Goal: Check status: Check status

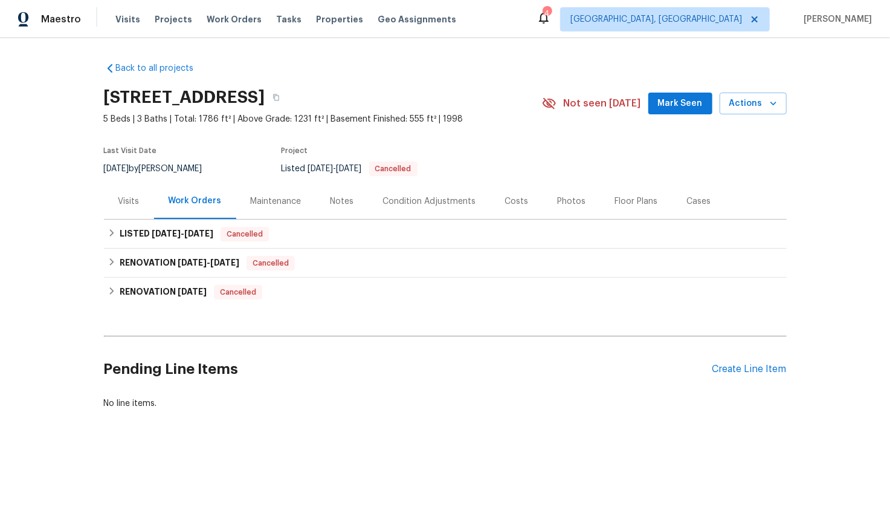
click at [129, 191] on div "Visits" at bounding box center [129, 201] width 50 height 36
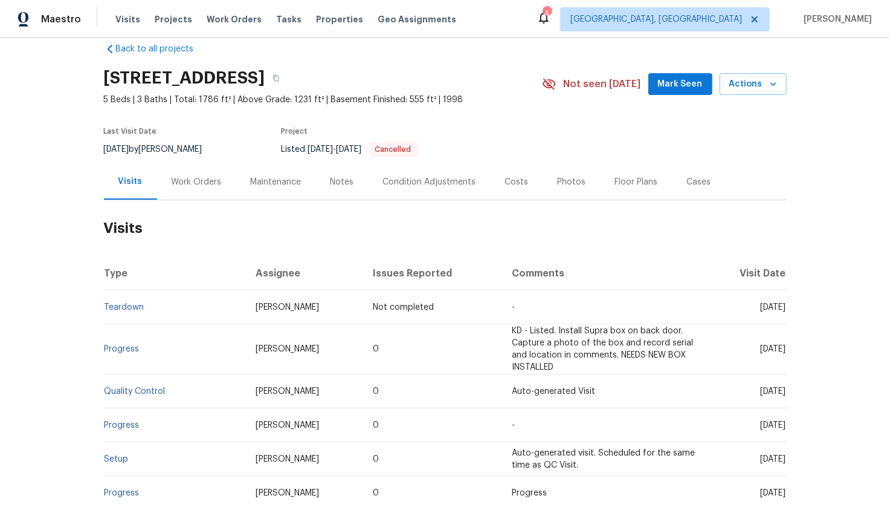
scroll to position [23, 0]
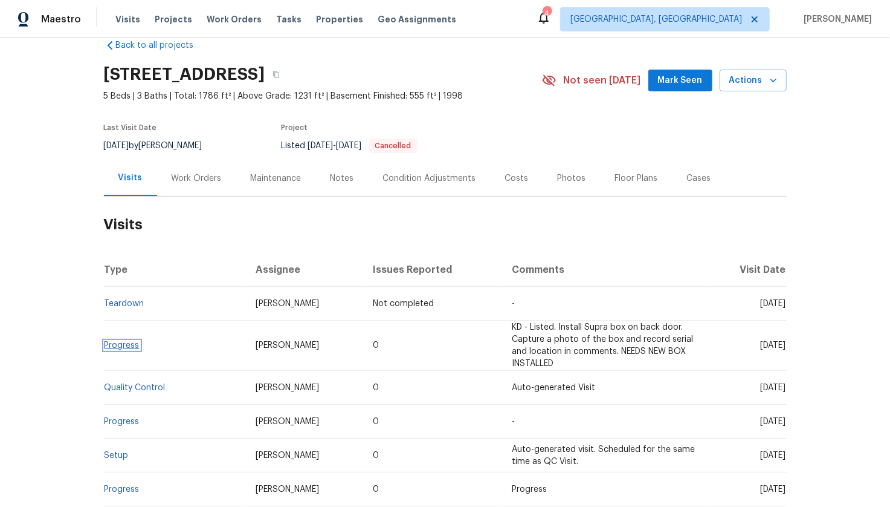
click at [114, 345] on link "Progress" at bounding box center [122, 345] width 35 height 8
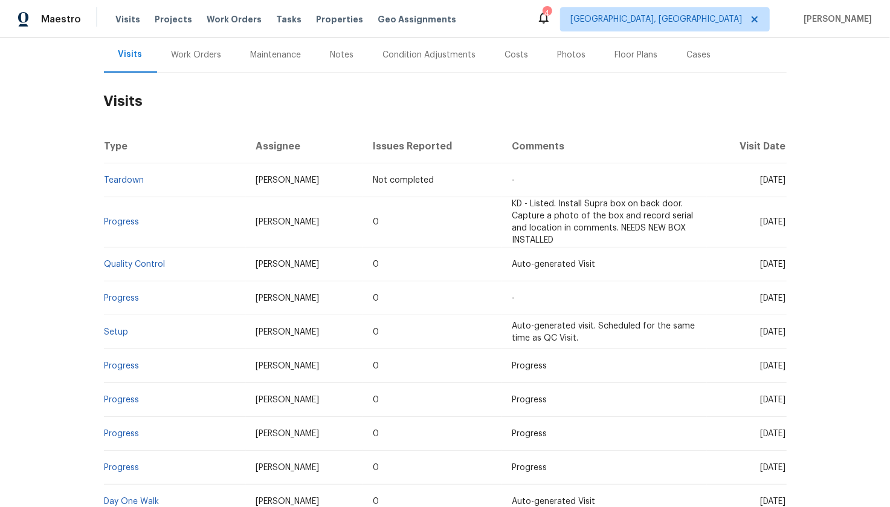
scroll to position [147, 0]
click at [111, 334] on link "Setup" at bounding box center [117, 331] width 24 height 8
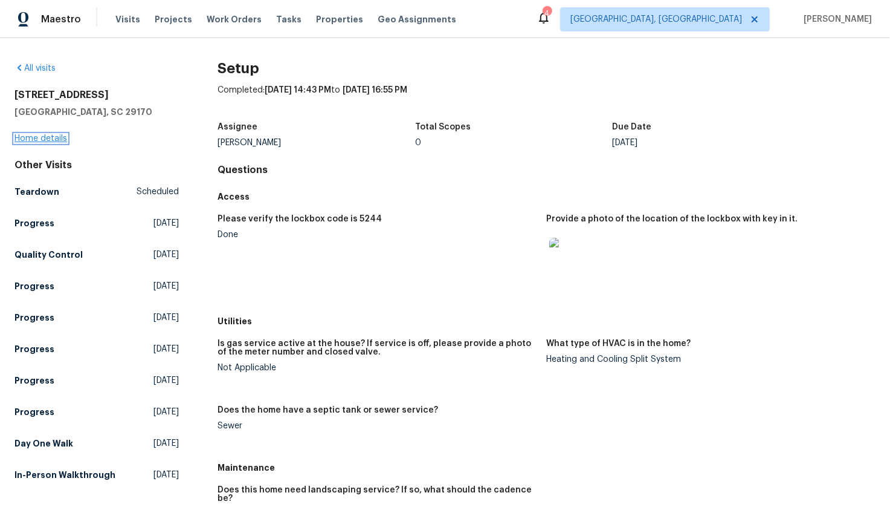
click at [57, 139] on link "Home details" at bounding box center [41, 138] width 53 height 8
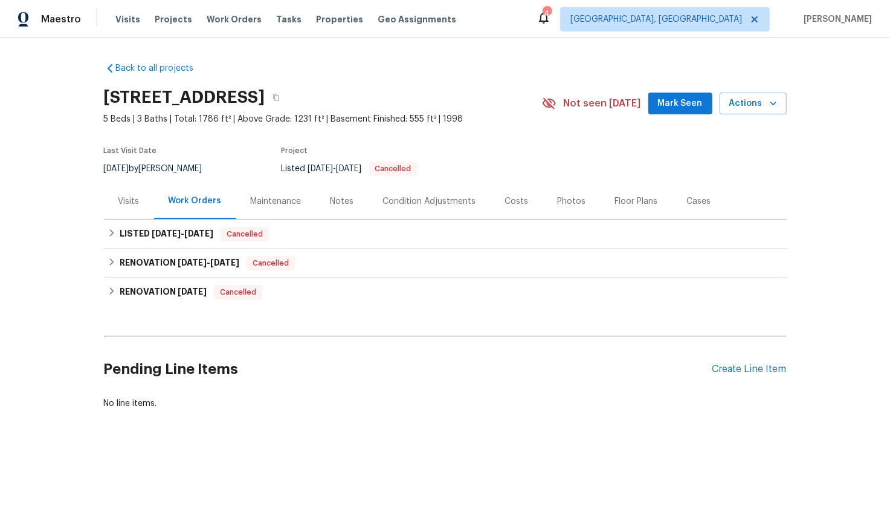
click at [118, 205] on div "Visits" at bounding box center [128, 201] width 21 height 12
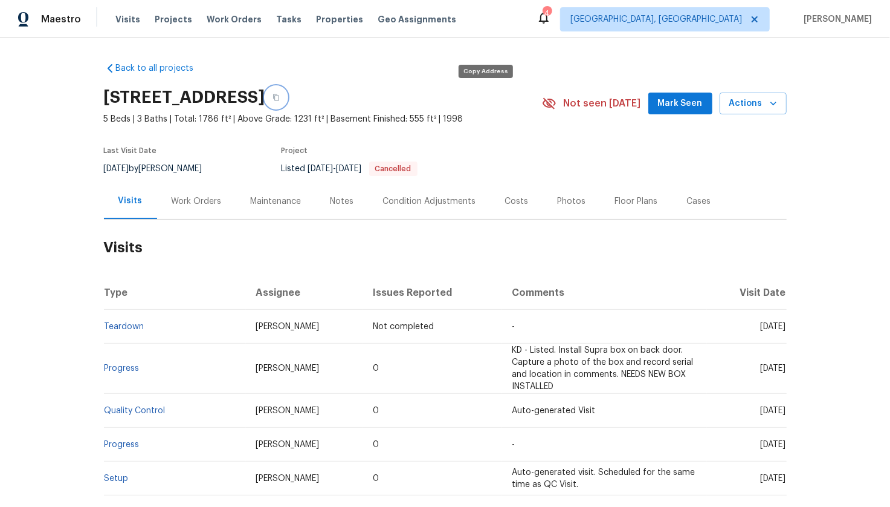
click at [280, 94] on icon "button" at bounding box center [276, 97] width 7 height 7
